Goal: Task Accomplishment & Management: Manage account settings

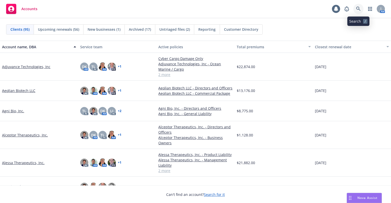
click at [358, 10] on icon at bounding box center [358, 9] width 5 height 5
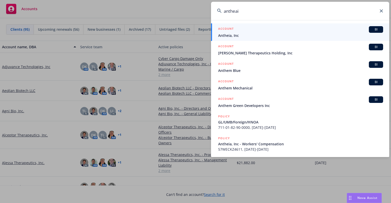
type input "antheai"
click at [217, 29] on link "ACCOUNT BI Antheia, Inc" at bounding box center [300, 32] width 178 height 18
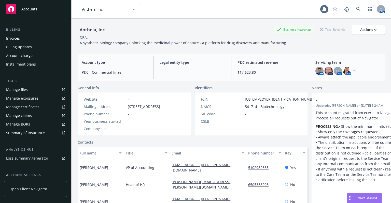
scroll to position [77, 0]
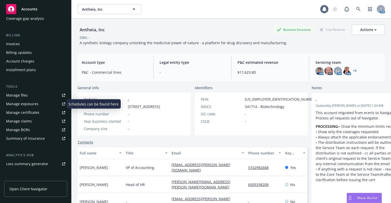
click at [26, 107] on div "Manage exposures" at bounding box center [22, 104] width 32 height 8
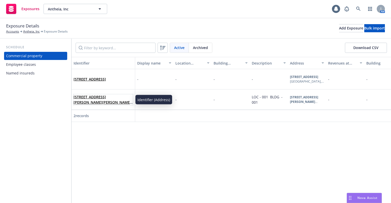
click at [87, 101] on link "[STREET_ADDRESS][PERSON_NAME][PERSON_NAME][PERSON_NAME]" at bounding box center [103, 103] width 58 height 16
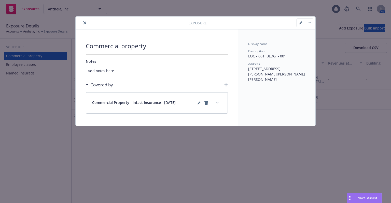
click at [299, 24] on button "button" at bounding box center [301, 23] width 8 height 8
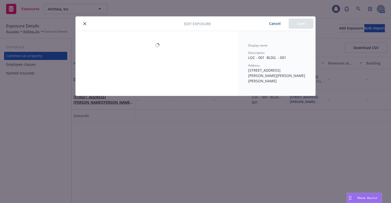
select select "AMOUNT"
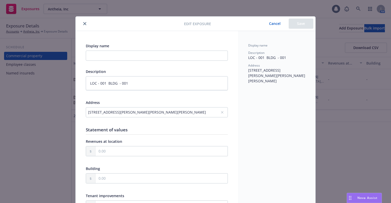
click at [83, 25] on icon "close" at bounding box center [84, 23] width 3 height 3
